Goal: Information Seeking & Learning: Learn about a topic

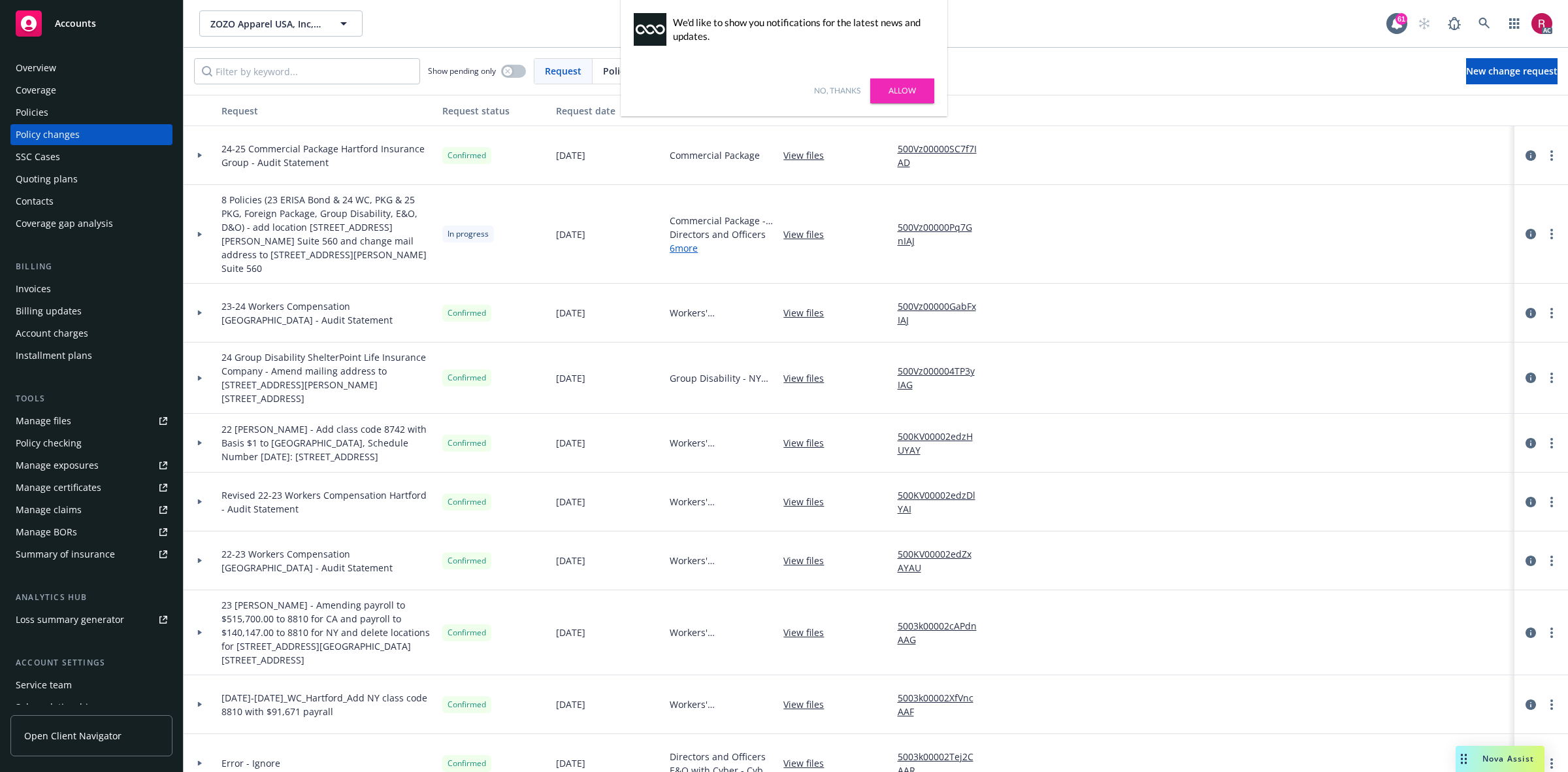
click at [22, 132] on div "Policy changes" at bounding box center [47, 134] width 64 height 21
drag, startPoint x: 846, startPoint y: 90, endPoint x: 837, endPoint y: 112, distance: 23.8
click at [846, 90] on link "No, thanks" at bounding box center [837, 90] width 46 height 12
